Goal: Task Accomplishment & Management: Use online tool/utility

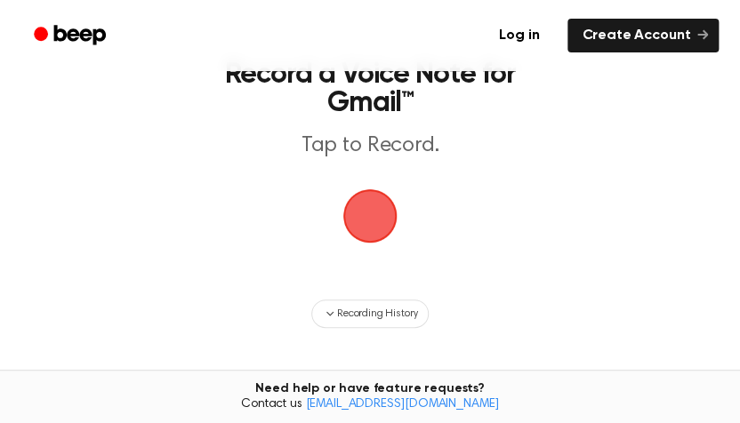
scroll to position [73, 0]
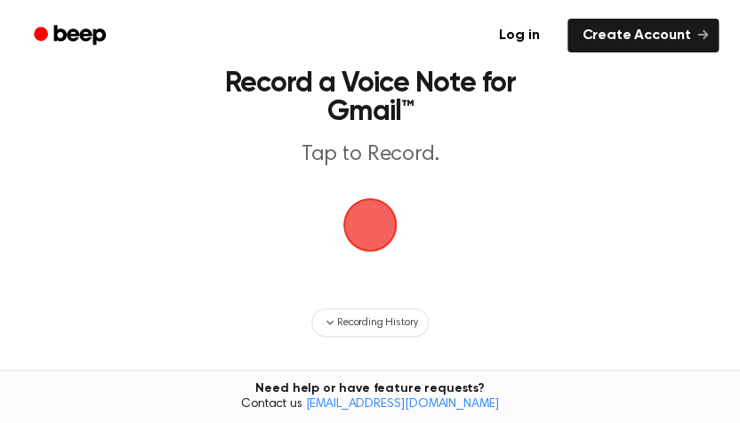
click at [369, 221] on span "button" at bounding box center [370, 225] width 58 height 58
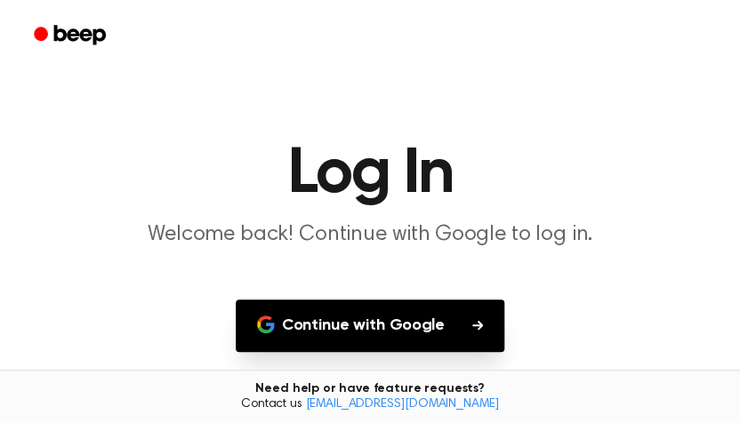
click at [368, 317] on button "Continue with Google" at bounding box center [370, 326] width 269 height 52
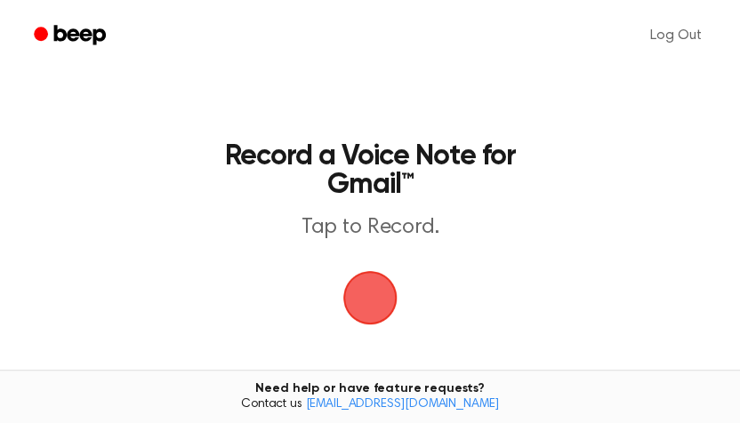
click at [391, 307] on span "button" at bounding box center [370, 298] width 64 height 64
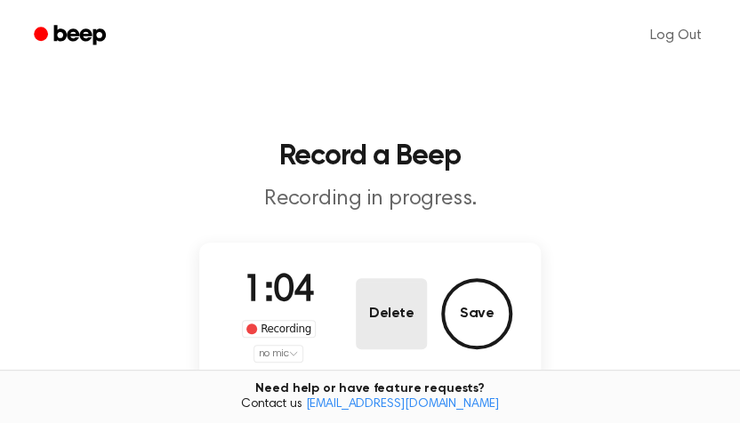
click at [378, 309] on button "Delete" at bounding box center [391, 313] width 71 height 71
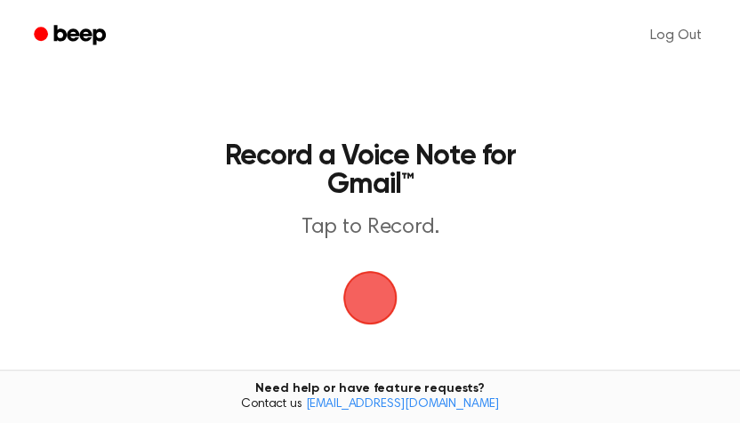
click at [383, 288] on span "button" at bounding box center [370, 298] width 60 height 60
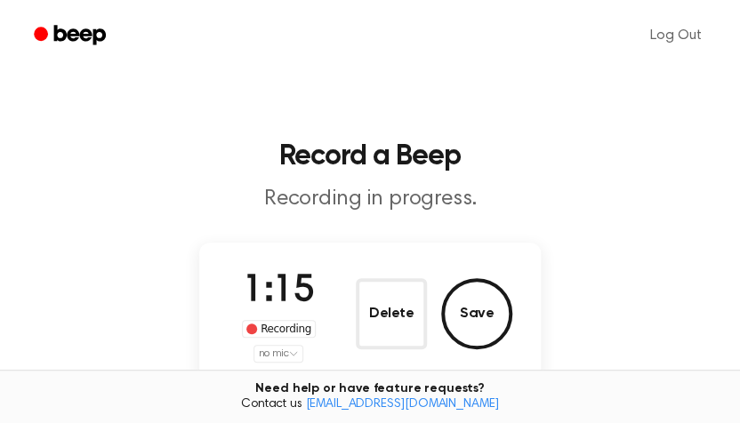
click at [282, 354] on html "Log Out Record a Beep Recording in progress. 1:15 Recording no mic Delete Save …" at bounding box center [370, 347] width 740 height 695
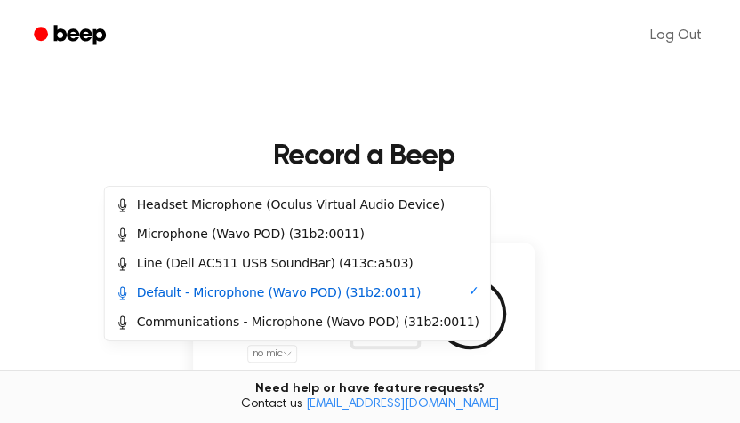
click at [282, 354] on html "Log Out Record a Beep Recording in progress. 1:17 Recording no mic Delete Save …" at bounding box center [370, 347] width 740 height 695
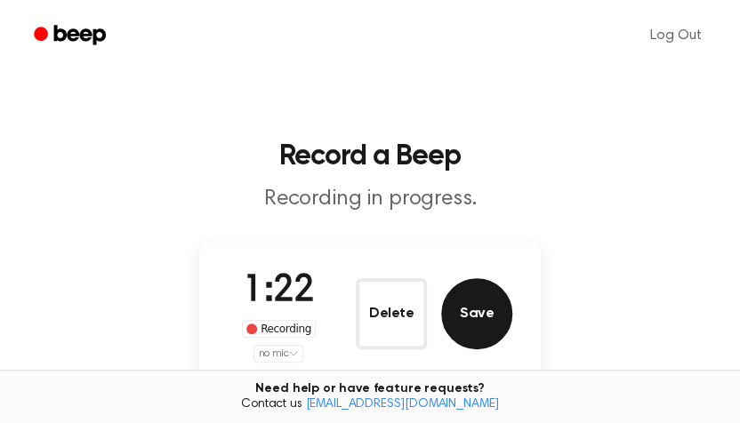
click at [469, 317] on button "Save" at bounding box center [476, 313] width 71 height 71
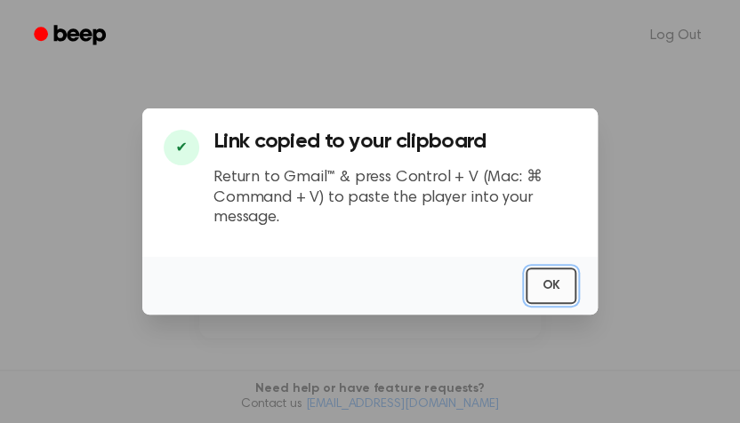
click at [554, 277] on button "OK" at bounding box center [550, 286] width 51 height 36
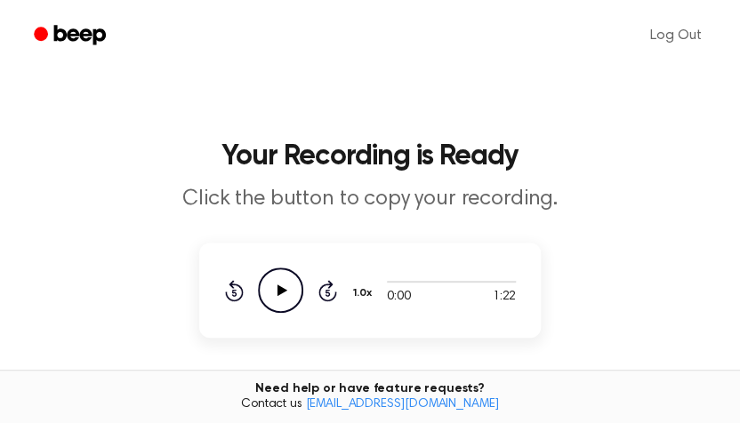
click at [280, 293] on icon at bounding box center [282, 291] width 10 height 12
click at [434, 284] on div at bounding box center [451, 281] width 129 height 14
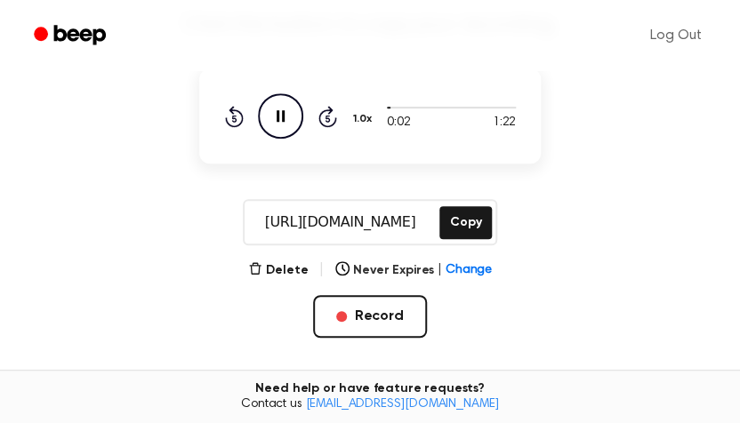
scroll to position [178, 0]
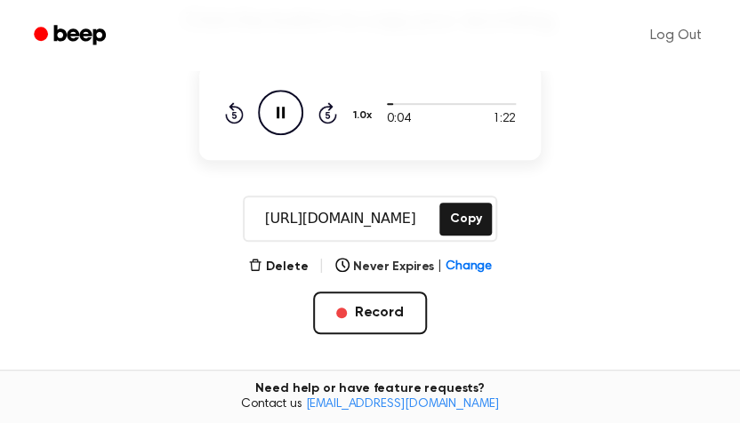
scroll to position [73, 0]
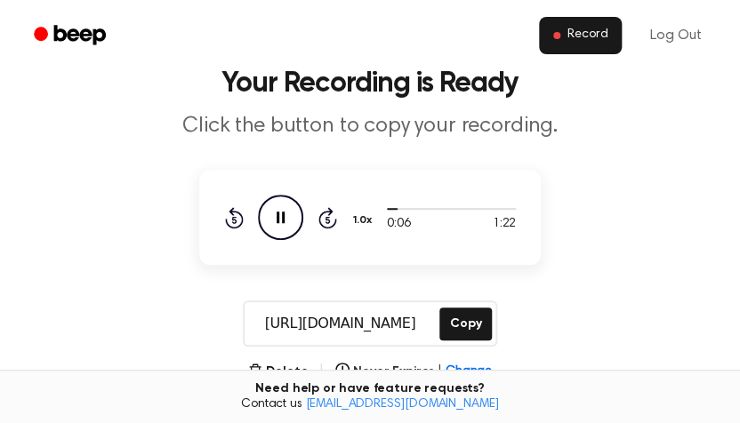
click at [577, 40] on span "Record" at bounding box center [587, 36] width 40 height 16
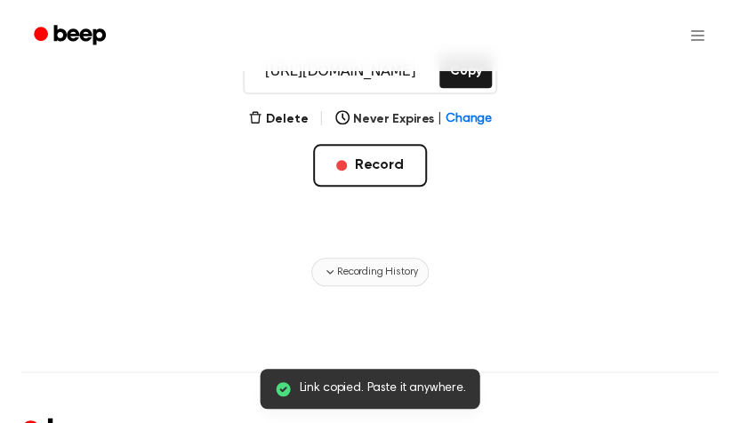
scroll to position [385, 0]
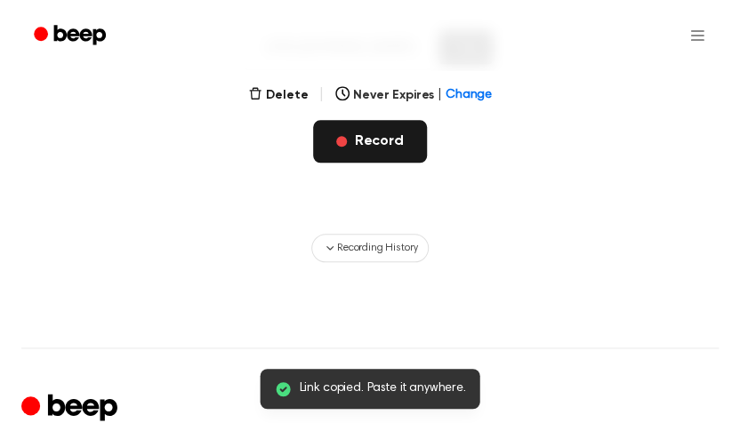
click at [373, 141] on button "Record" at bounding box center [369, 141] width 113 height 43
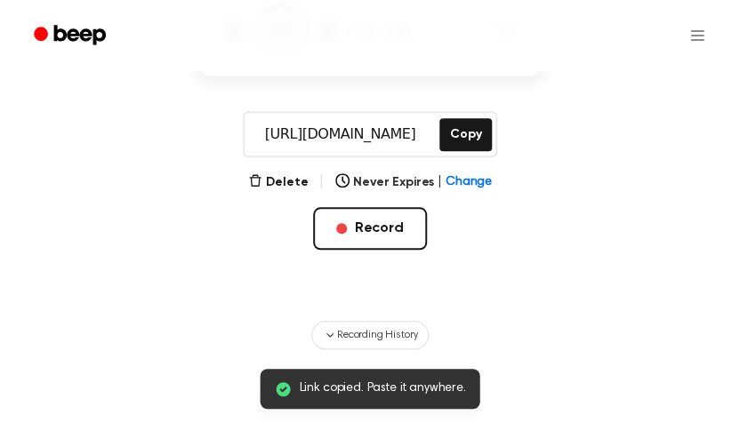
scroll to position [207, 0]
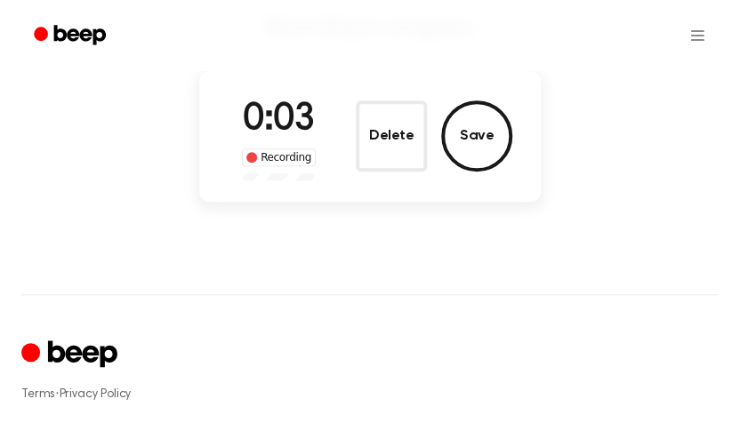
click at [273, 170] on div "0:03 Recording" at bounding box center [279, 136] width 102 height 88
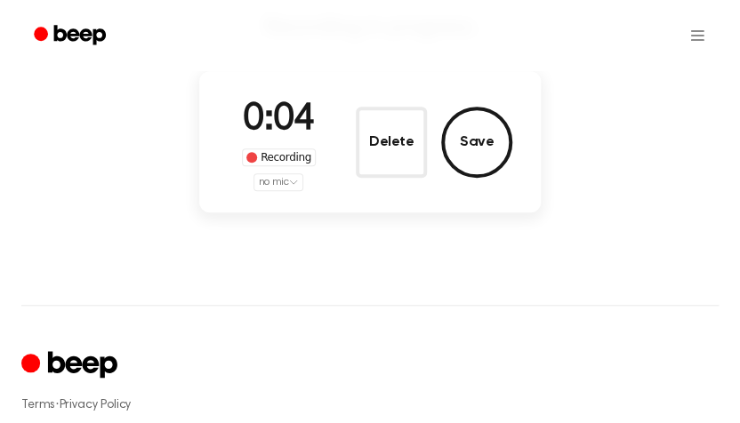
click at [287, 183] on html "Record a Beep Recording in progress. 0:04 Recording no mic Delete Save ⚠️ We ar…" at bounding box center [370, 264] width 740 height 943
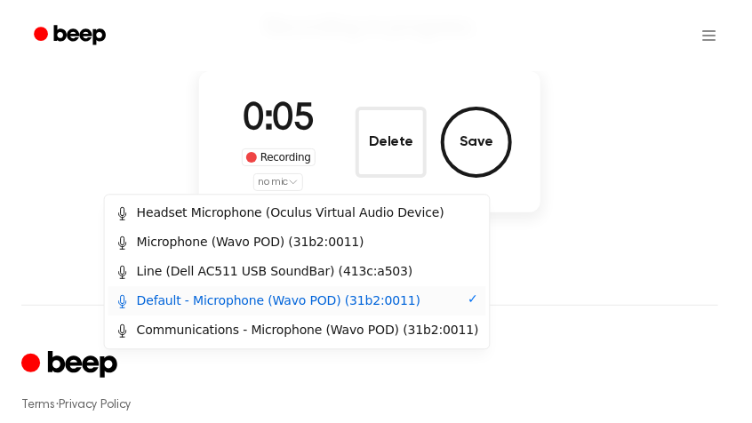
click at [269, 298] on div "Default - Microphone (Wavo POD) (31b2:0011)" at bounding box center [269, 301] width 306 height 19
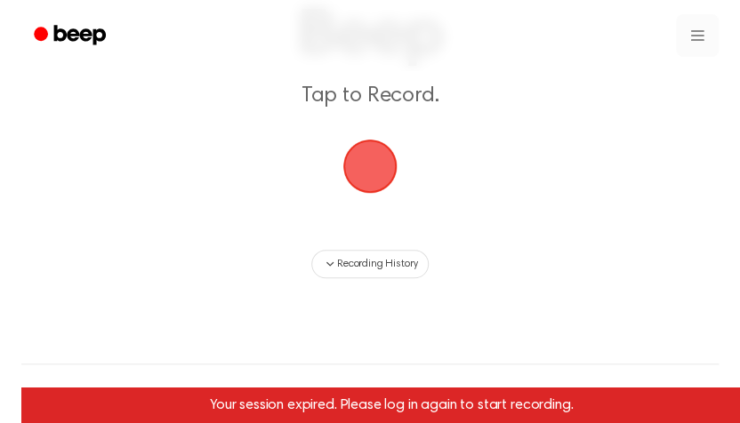
click at [679, 42] on html "Record a Beep Tap to Record. Recording History Your session expired. Please log…" at bounding box center [370, 296] width 740 height 998
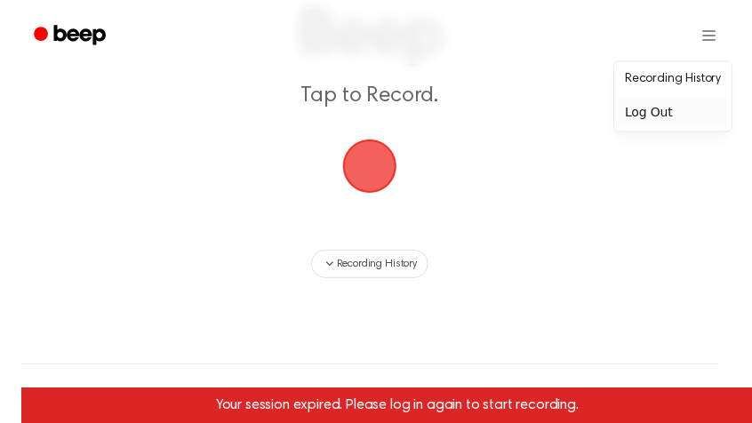
click at [640, 115] on div "Log Out" at bounding box center [673, 112] width 110 height 29
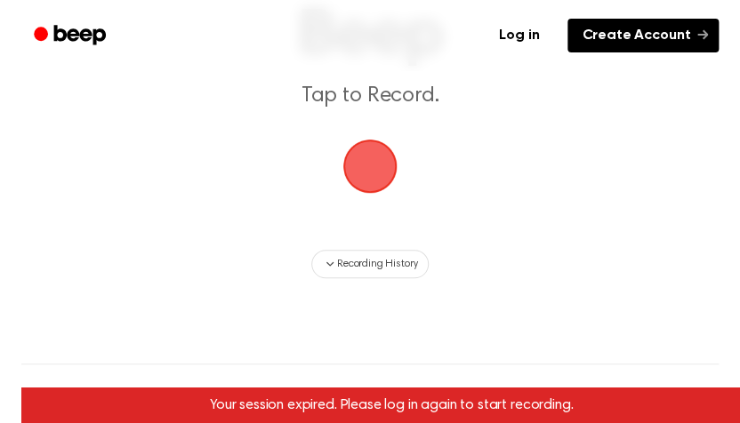
click at [655, 20] on link "Create Account" at bounding box center [642, 36] width 151 height 34
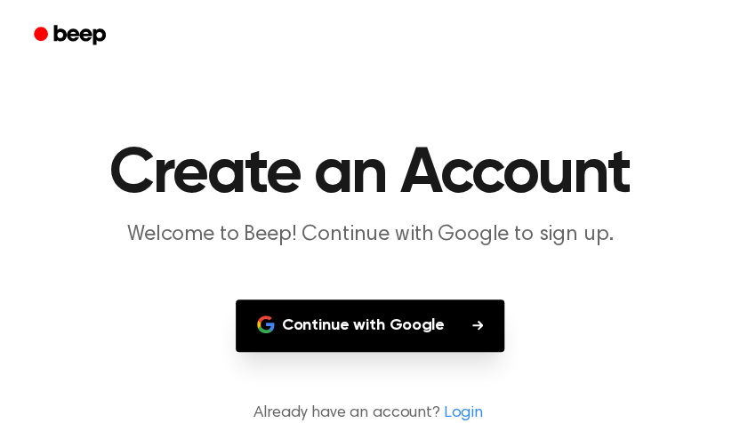
scroll to position [207, 0]
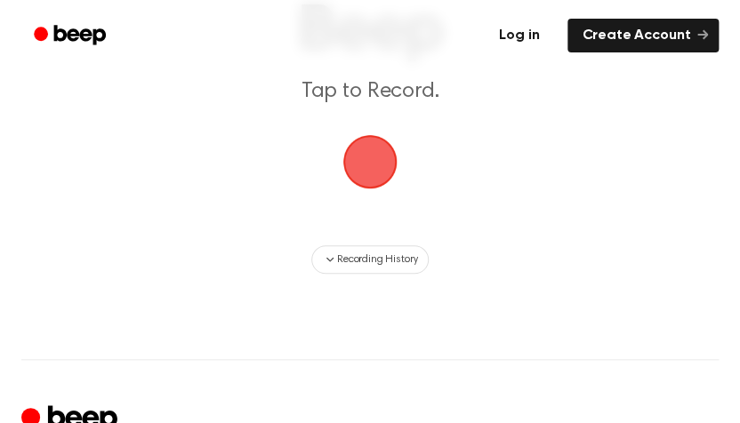
click at [533, 36] on link "Log in" at bounding box center [519, 35] width 76 height 41
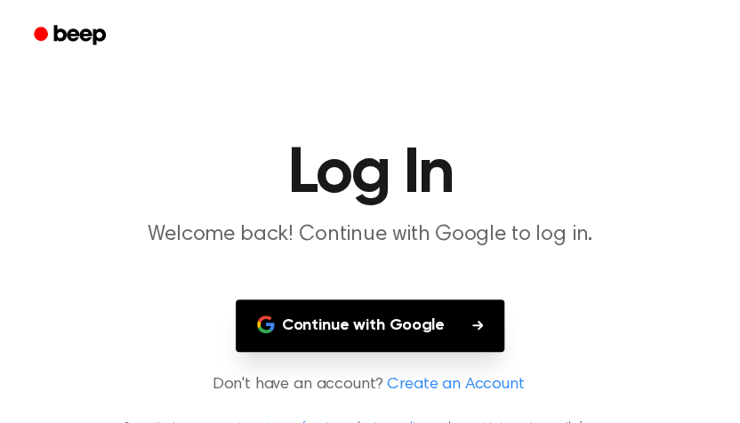
click at [340, 330] on button "Continue with Google" at bounding box center [370, 326] width 269 height 52
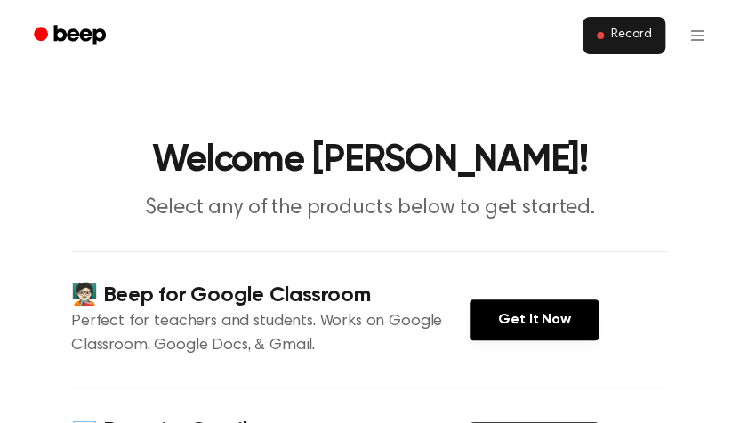
click at [610, 50] on button "Record" at bounding box center [623, 35] width 83 height 37
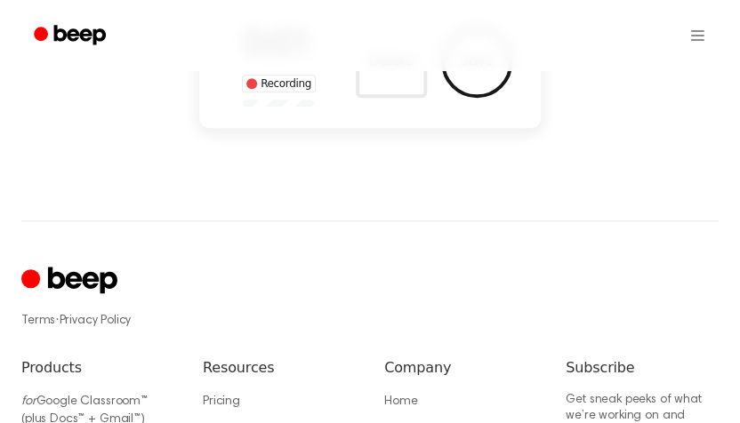
scroll to position [178, 0]
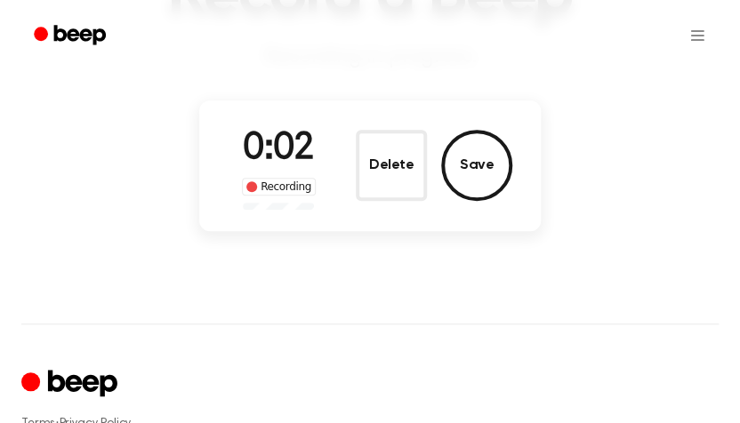
click at [285, 197] on div "0:02 Recording" at bounding box center [279, 166] width 102 height 88
click at [285, 179] on div "Recording" at bounding box center [279, 187] width 74 height 18
click at [286, 193] on div "Recording" at bounding box center [279, 187] width 74 height 18
click at [285, 185] on div "Recording" at bounding box center [279, 187] width 74 height 18
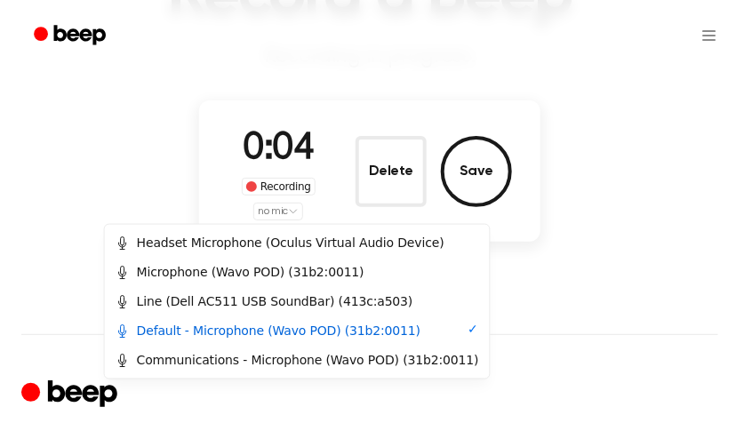
click at [287, 213] on html "Record a Beep Recording in progress. 0:04 Recording no mic Delete Save ⚠️ We ar…" at bounding box center [376, 293] width 752 height 943
click at [247, 327] on div "Default - Microphone (Wavo POD) (31b2:0011)" at bounding box center [269, 331] width 306 height 19
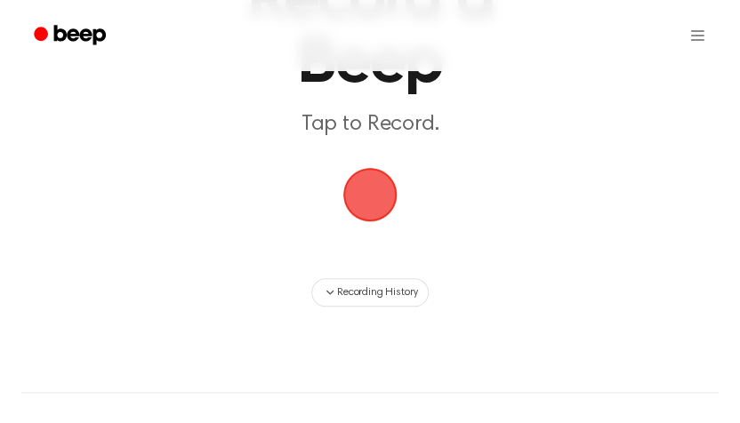
scroll to position [178, 0]
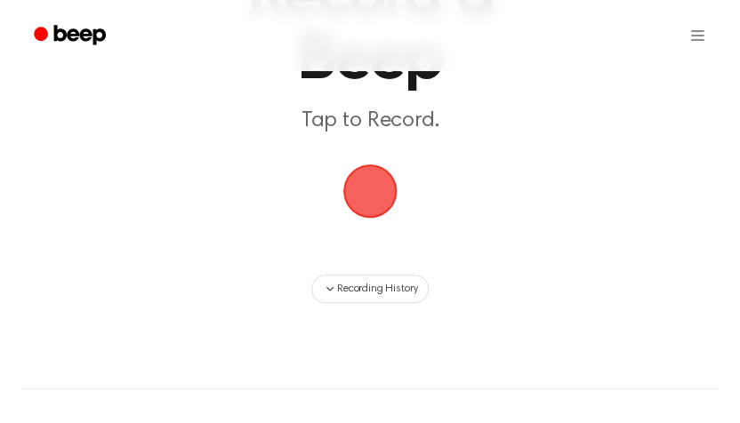
click at [365, 182] on span "button" at bounding box center [370, 191] width 83 height 83
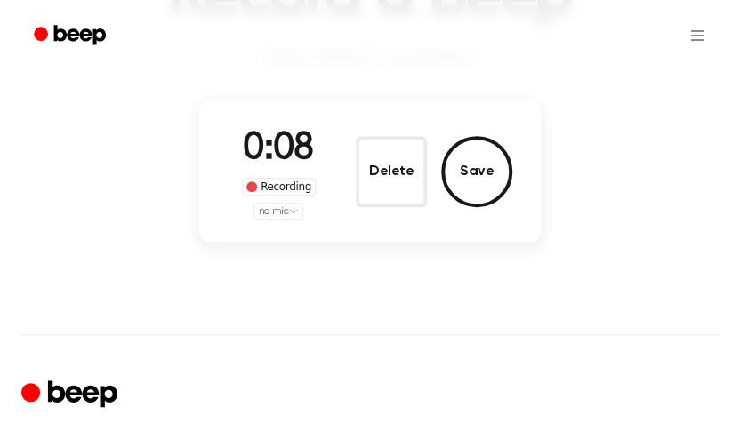
click at [360, 272] on div "Record a Beep Recording in progress. 0:08 Recording no mic Delete Save ⚠️ We ar…" at bounding box center [370, 293] width 740 height 943
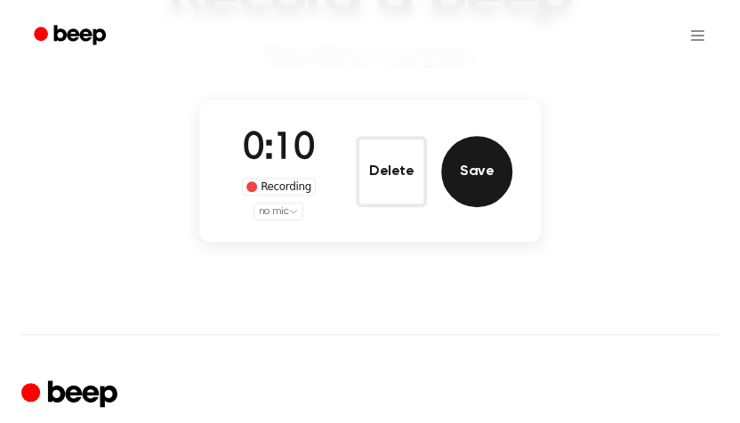
click at [461, 176] on button "Save" at bounding box center [476, 171] width 71 height 71
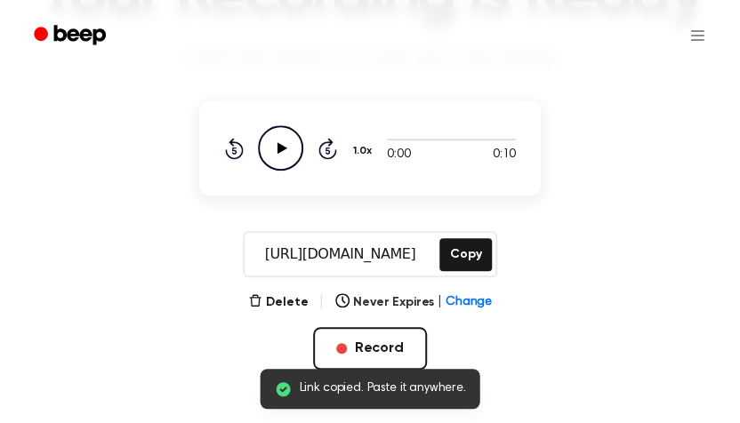
click at [261, 145] on icon "Play Audio" at bounding box center [280, 147] width 45 height 45
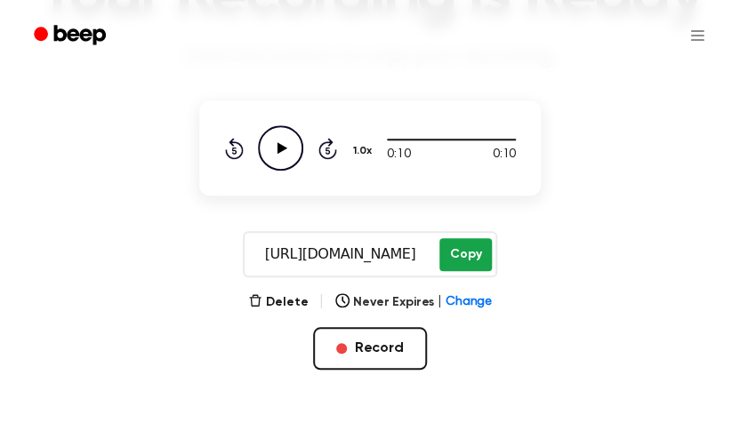
click at [454, 253] on button "Copy" at bounding box center [465, 254] width 52 height 33
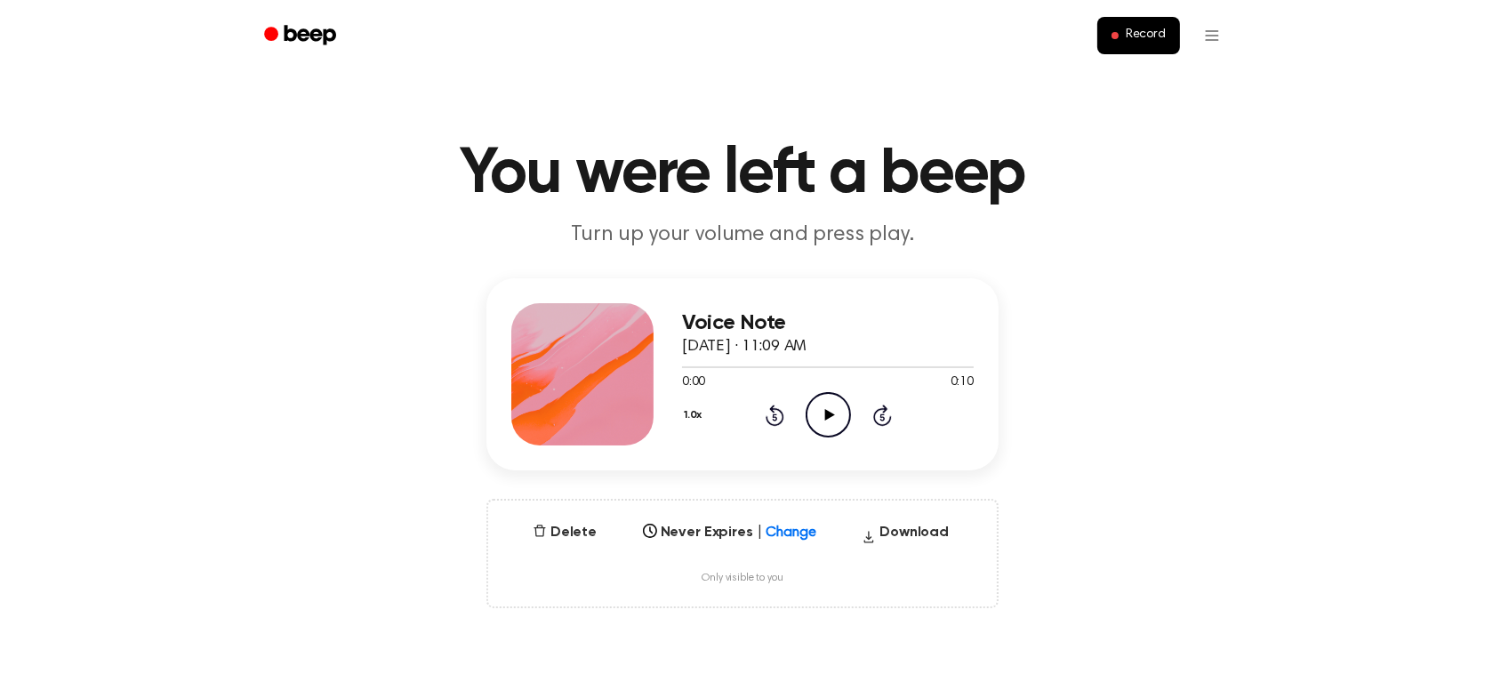
click at [814, 400] on icon "Play Audio" at bounding box center [827, 414] width 45 height 45
